Goal: Navigation & Orientation: Find specific page/section

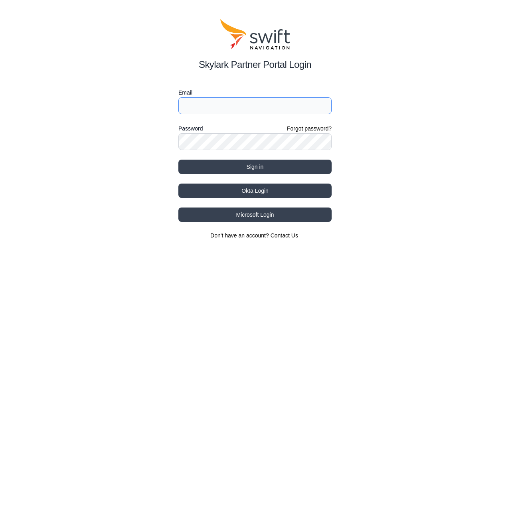
click at [200, 106] on input "Email" at bounding box center [254, 105] width 153 height 17
type input "[EMAIL_ADDRESS][DOMAIN_NAME]"
click at [178, 160] on button "Sign in" at bounding box center [254, 167] width 153 height 14
